Goal: Information Seeking & Learning: Learn about a topic

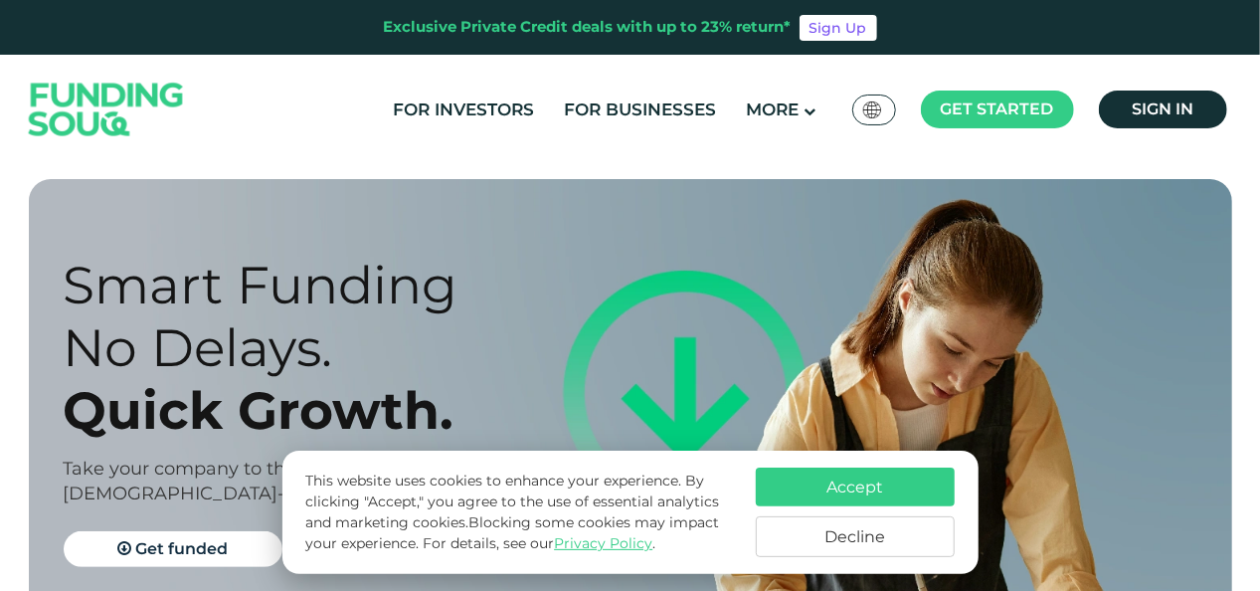
click at [893, 537] on button "Decline" at bounding box center [855, 536] width 199 height 41
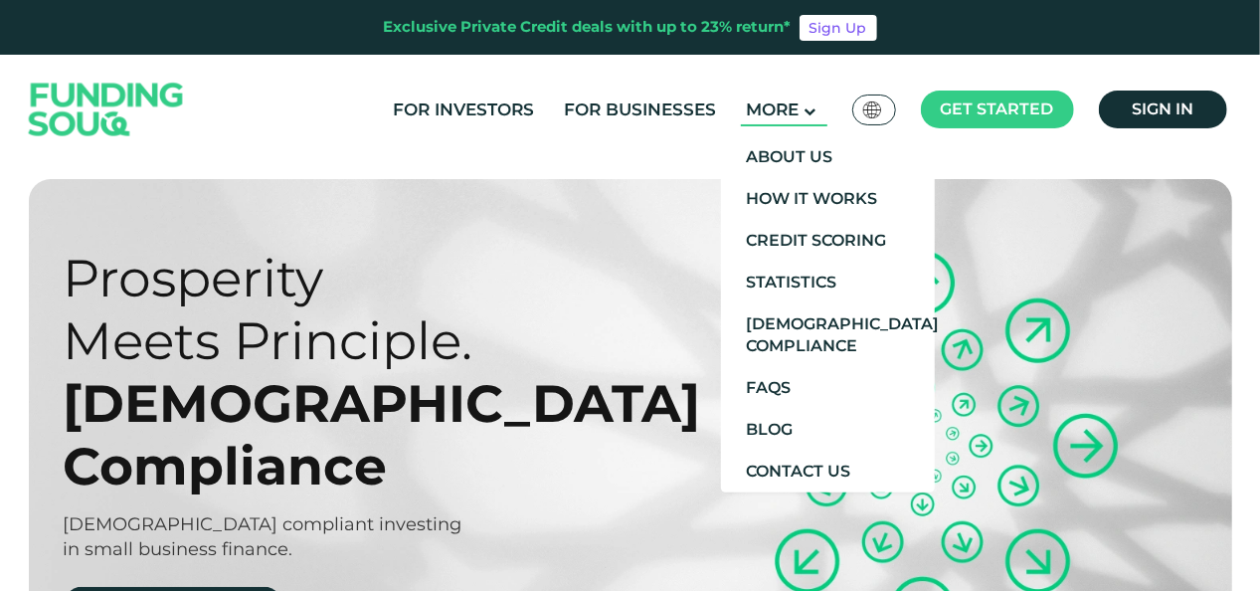
click at [787, 116] on span "More" at bounding box center [772, 109] width 53 height 20
click at [800, 163] on link "About Us" at bounding box center [828, 157] width 214 height 42
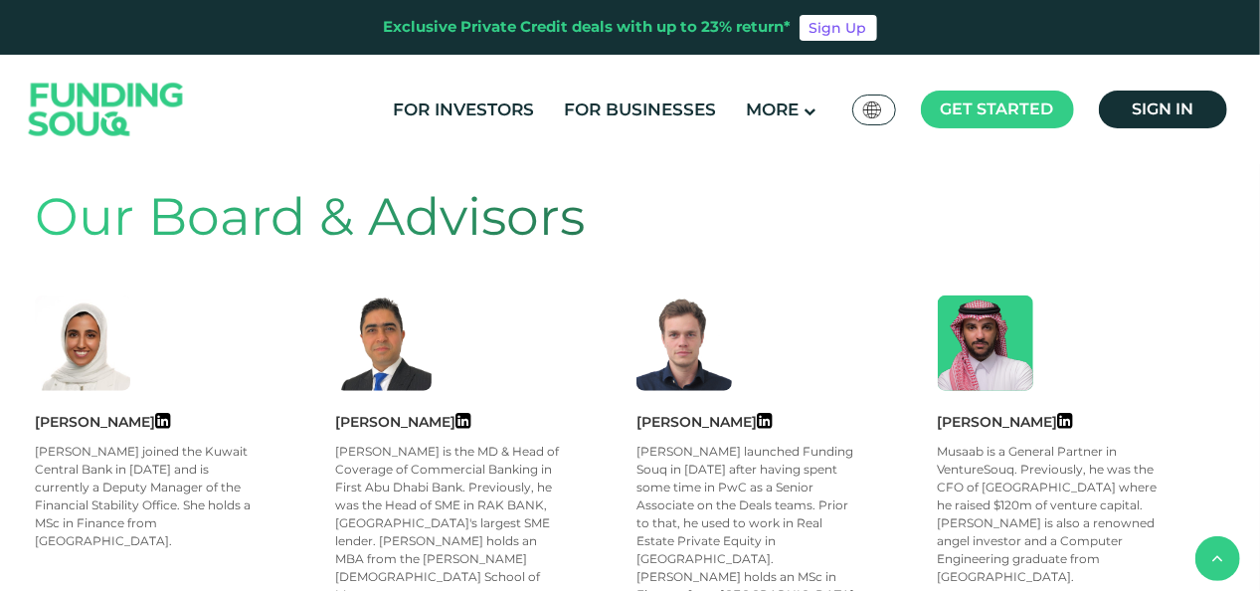
scroll to position [895, 0]
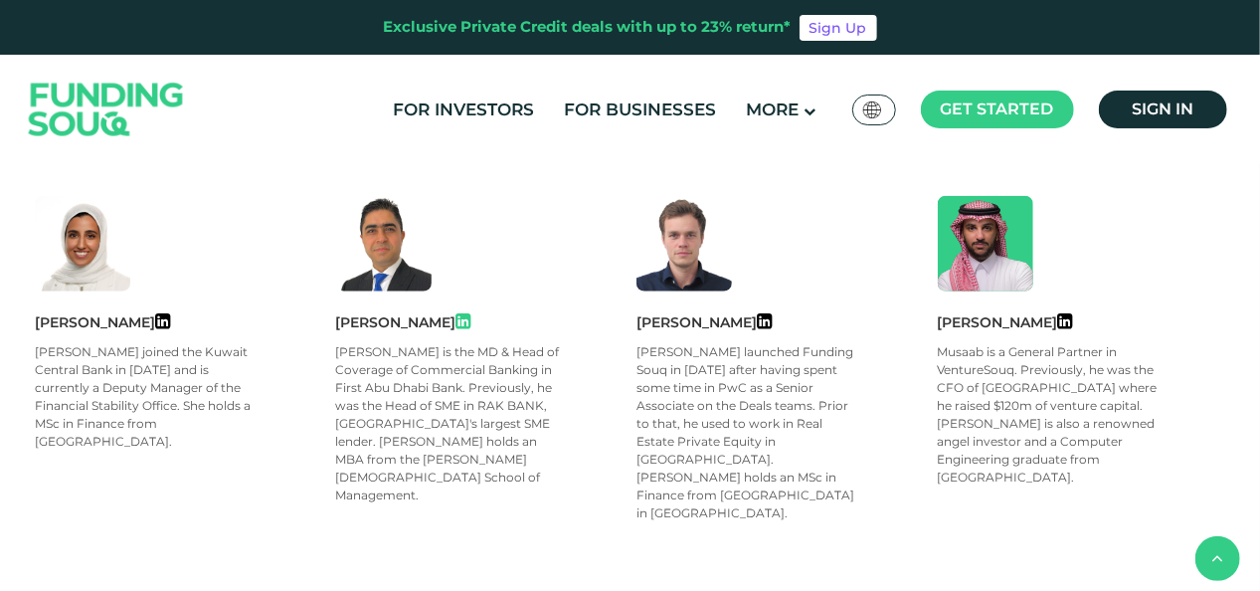
click at [456, 320] on icon at bounding box center [463, 321] width 15 height 18
click at [1066, 320] on icon at bounding box center [1065, 321] width 15 height 18
click at [757, 320] on icon at bounding box center [764, 321] width 15 height 18
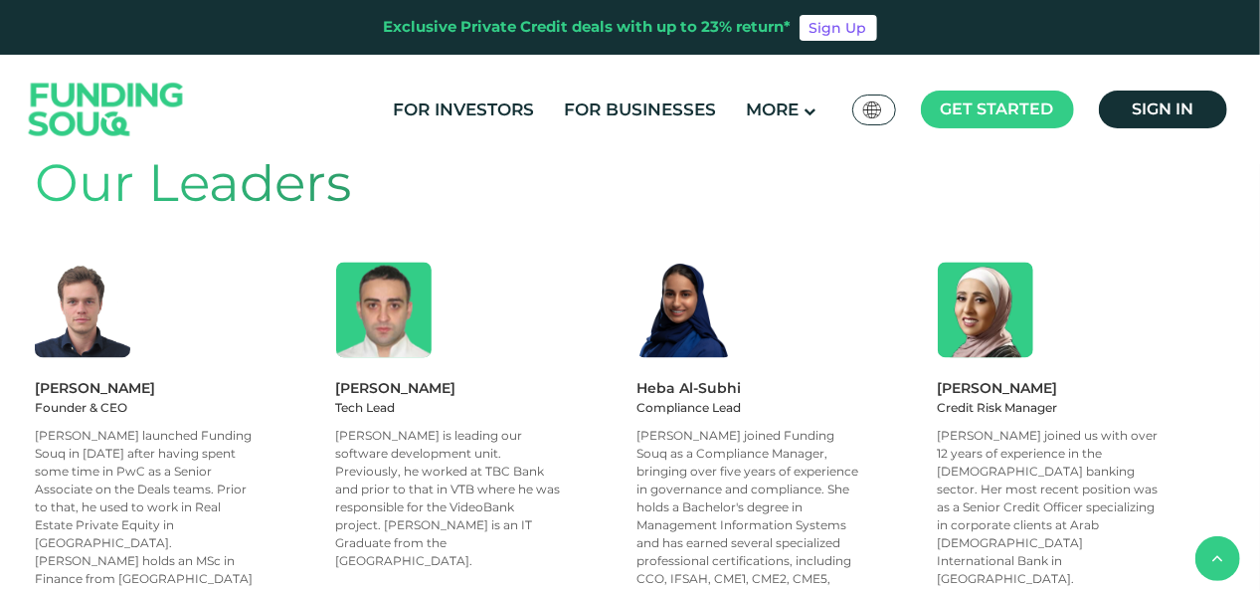
scroll to position [1889, 0]
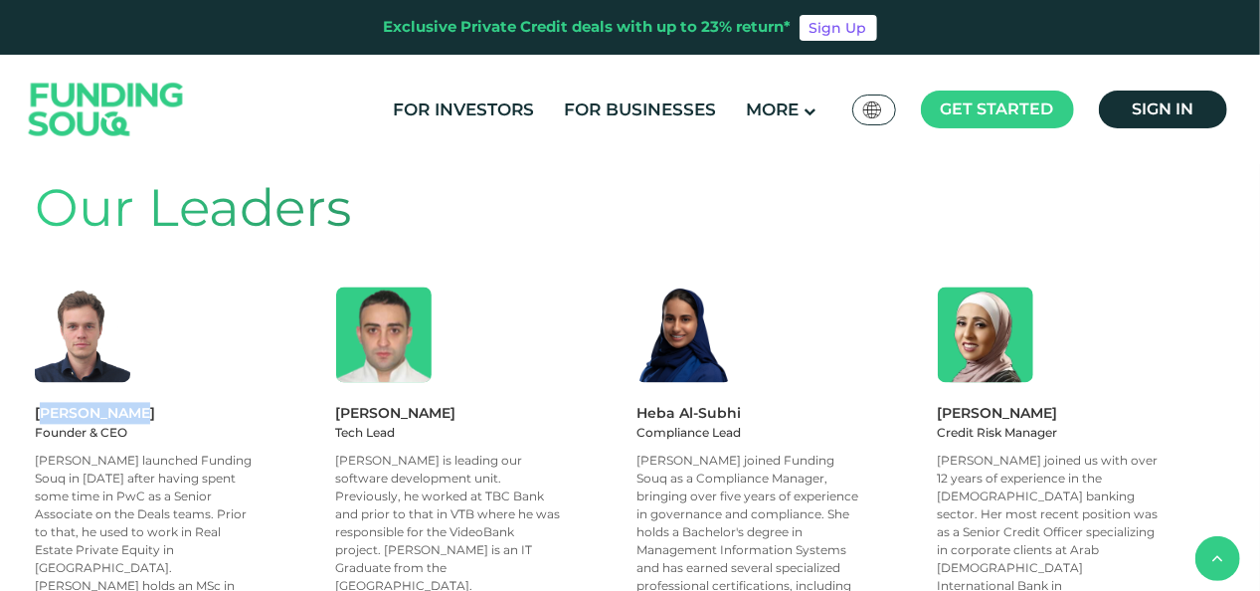
drag, startPoint x: 30, startPoint y: 257, endPoint x: 115, endPoint y: 259, distance: 85.5
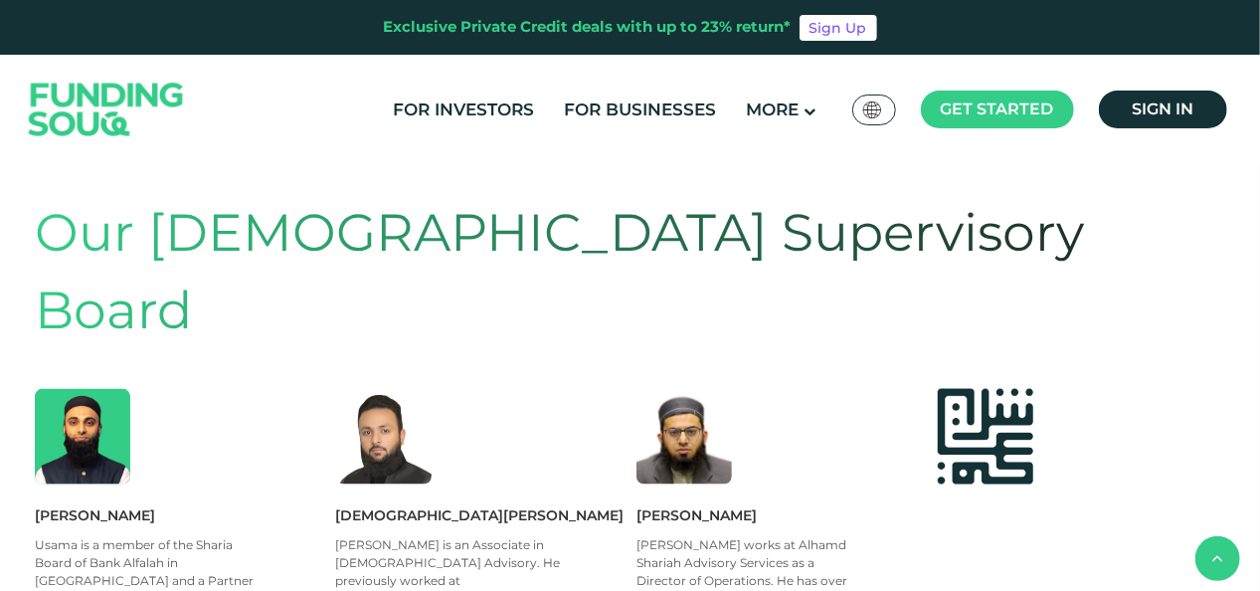
scroll to position [895, 0]
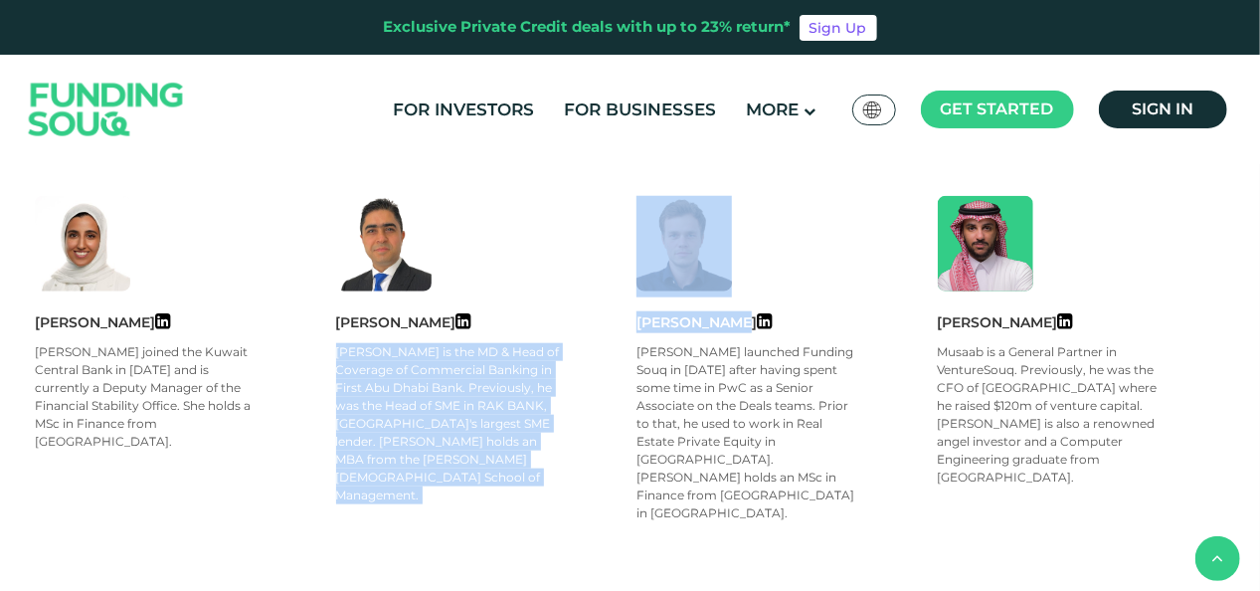
drag, startPoint x: 598, startPoint y: 324, endPoint x: 726, endPoint y: 322, distance: 128.3
click at [726, 322] on div "[PERSON_NAME] [PERSON_NAME] joined the Kuwait Central Bank in [DATE] and is cur…" at bounding box center [636, 359] width 1203 height 326
drag, startPoint x: 726, startPoint y: 322, endPoint x: 619, endPoint y: 338, distance: 108.6
click at [619, 338] on div "[PERSON_NAME] [PERSON_NAME] is the MD & Head of Coverage of Commercial Banking …" at bounding box center [486, 416] width 301 height 211
click at [604, 305] on div "[PERSON_NAME] [PERSON_NAME] is the MD & Head of Coverage of Commercial Banking …" at bounding box center [486, 359] width 301 height 326
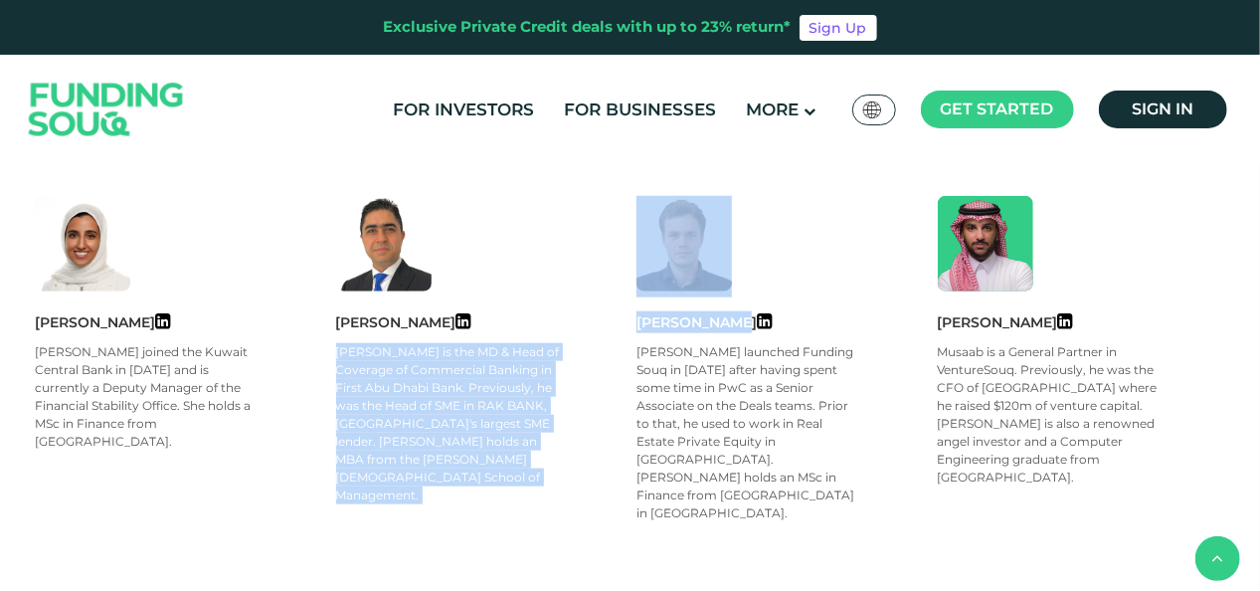
click at [610, 308] on div "[PERSON_NAME] [PERSON_NAME] is the MD & Head of Coverage of Commercial Banking …" at bounding box center [486, 359] width 301 height 326
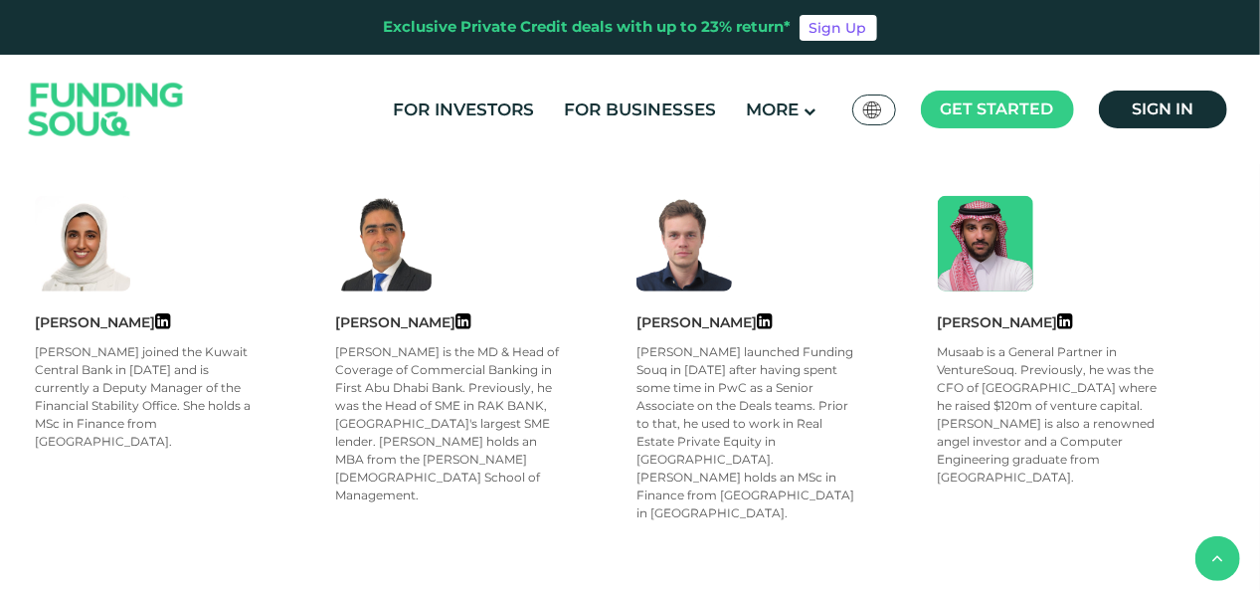
drag, startPoint x: 638, startPoint y: 319, endPoint x: 734, endPoint y: 317, distance: 95.5
click at [734, 317] on div "[PERSON_NAME]" at bounding box center [786, 322] width 301 height 22
copy div "[PERSON_NAME]"
click at [706, 255] on img at bounding box center [683, 243] width 95 height 95
click at [678, 220] on img at bounding box center [683, 243] width 95 height 95
